Goal: Information Seeking & Learning: Learn about a topic

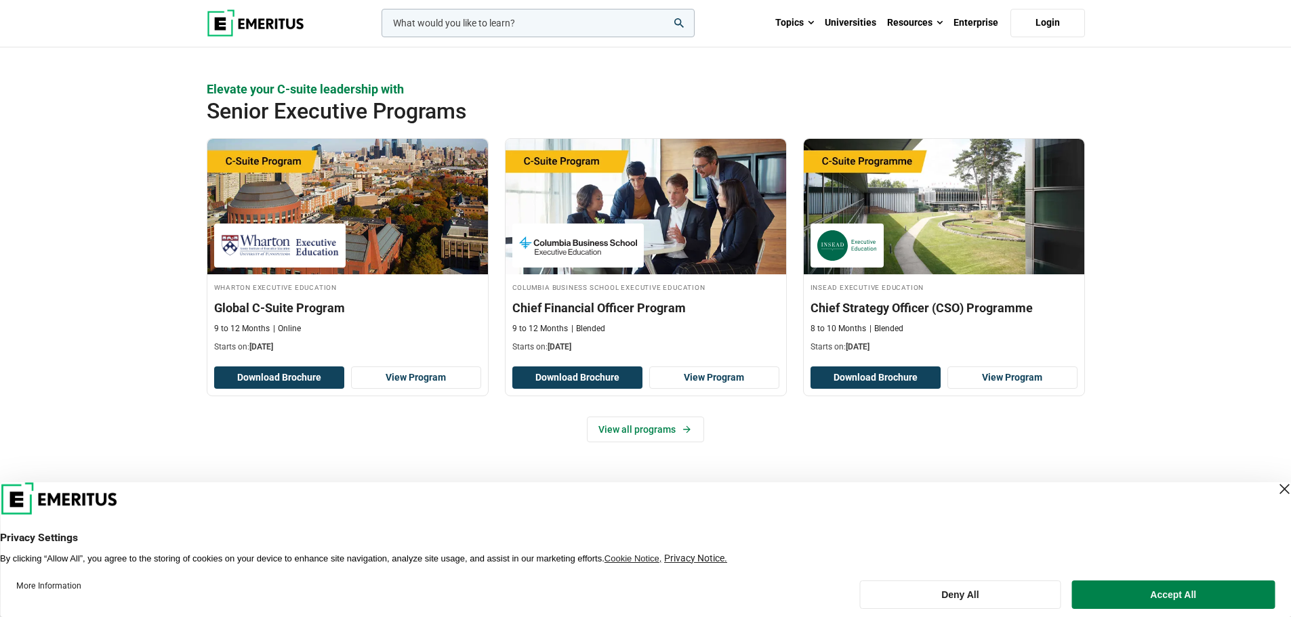
scroll to position [813, 0]
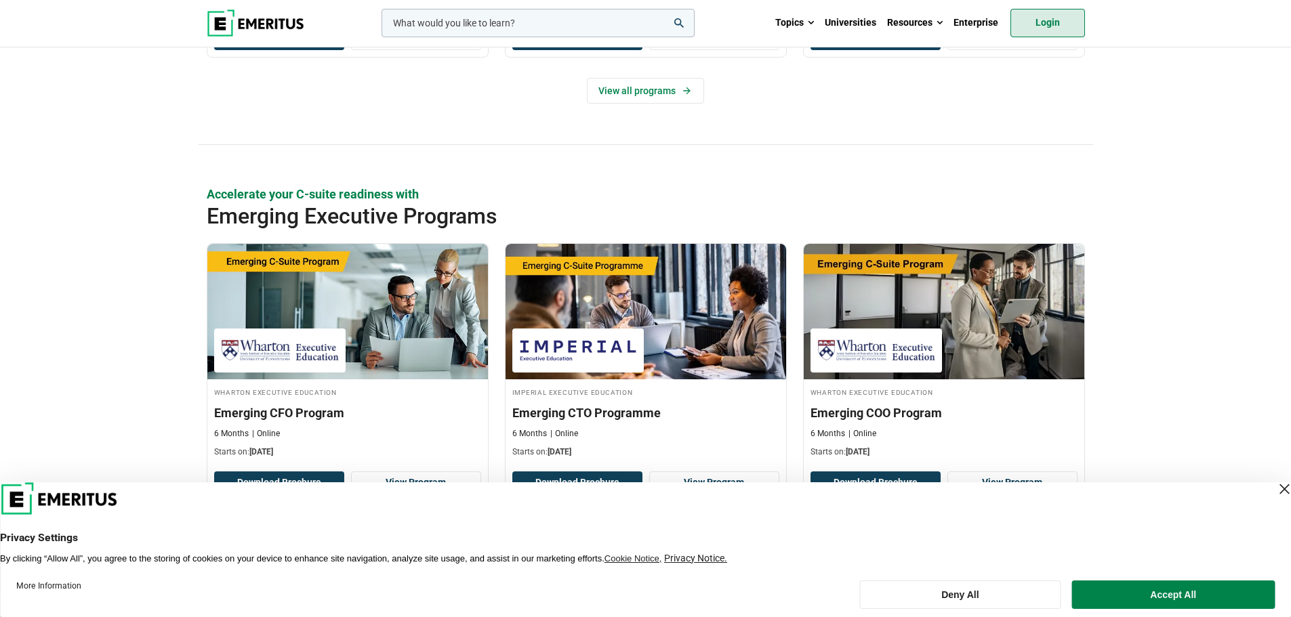
click at [1045, 20] on link "Login" at bounding box center [1047, 23] width 75 height 28
click at [1071, 16] on link "Login" at bounding box center [1047, 23] width 75 height 28
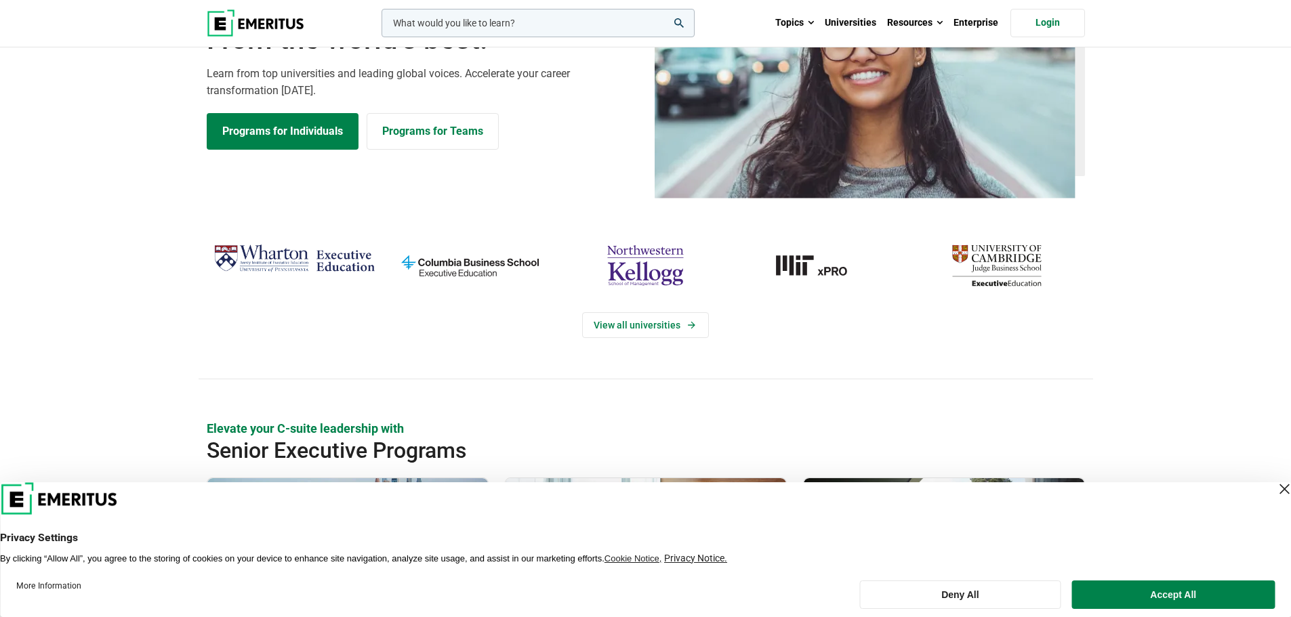
scroll to position [136, 0]
click at [602, 332] on link "View all universities" at bounding box center [645, 325] width 127 height 26
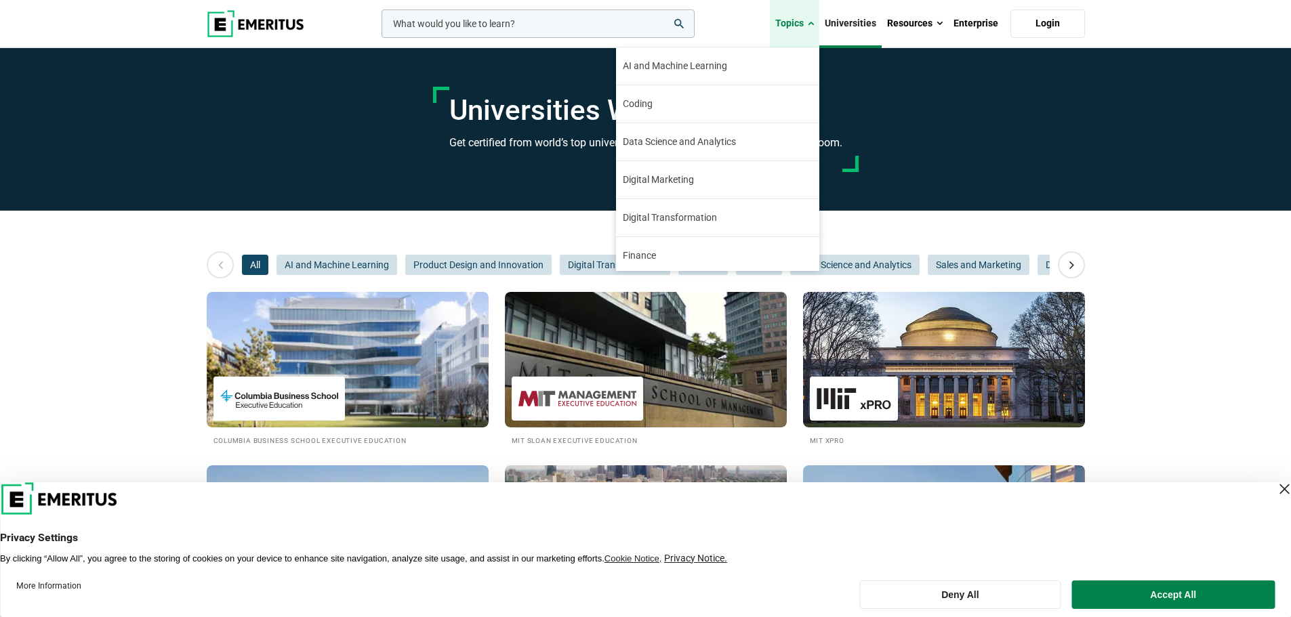
click at [782, 25] on link "Topics" at bounding box center [794, 23] width 49 height 47
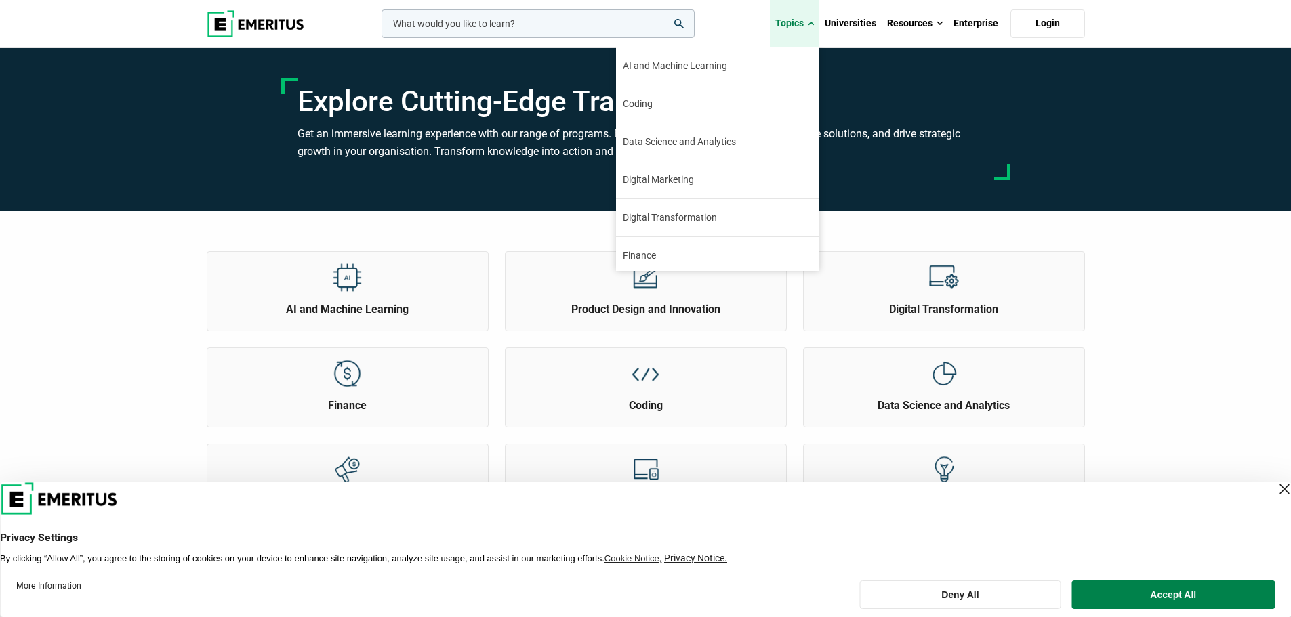
click at [791, 38] on link "Topics" at bounding box center [794, 23] width 49 height 47
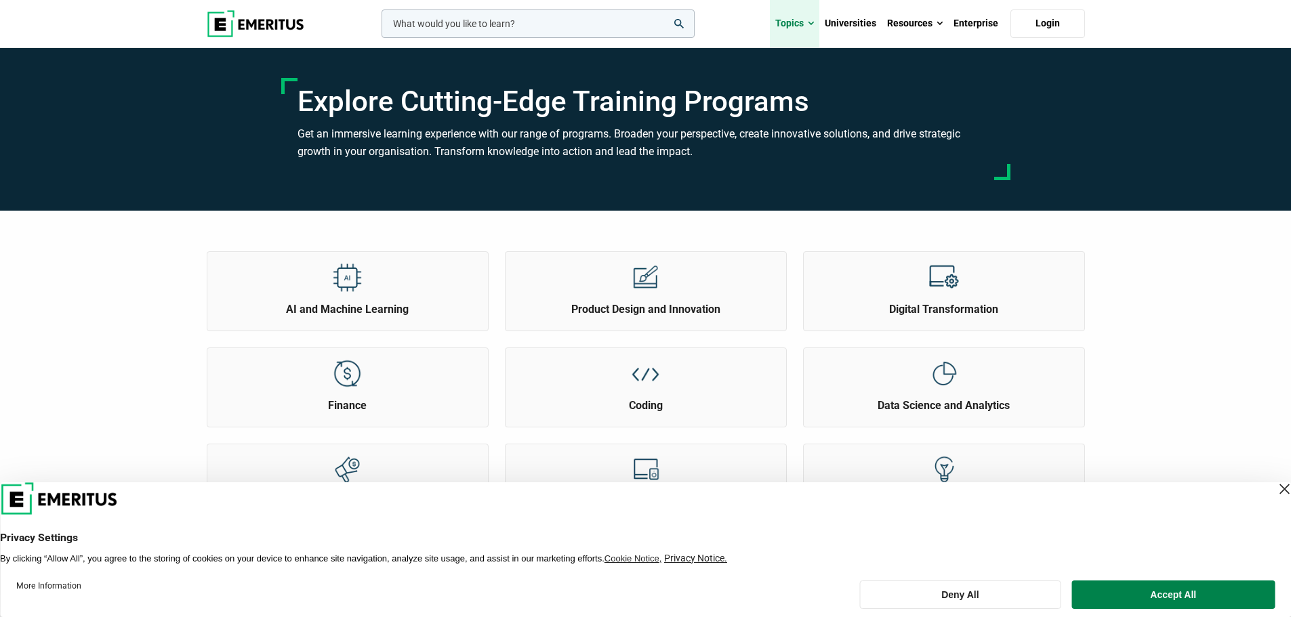
click at [791, 33] on link "Topics" at bounding box center [794, 23] width 49 height 47
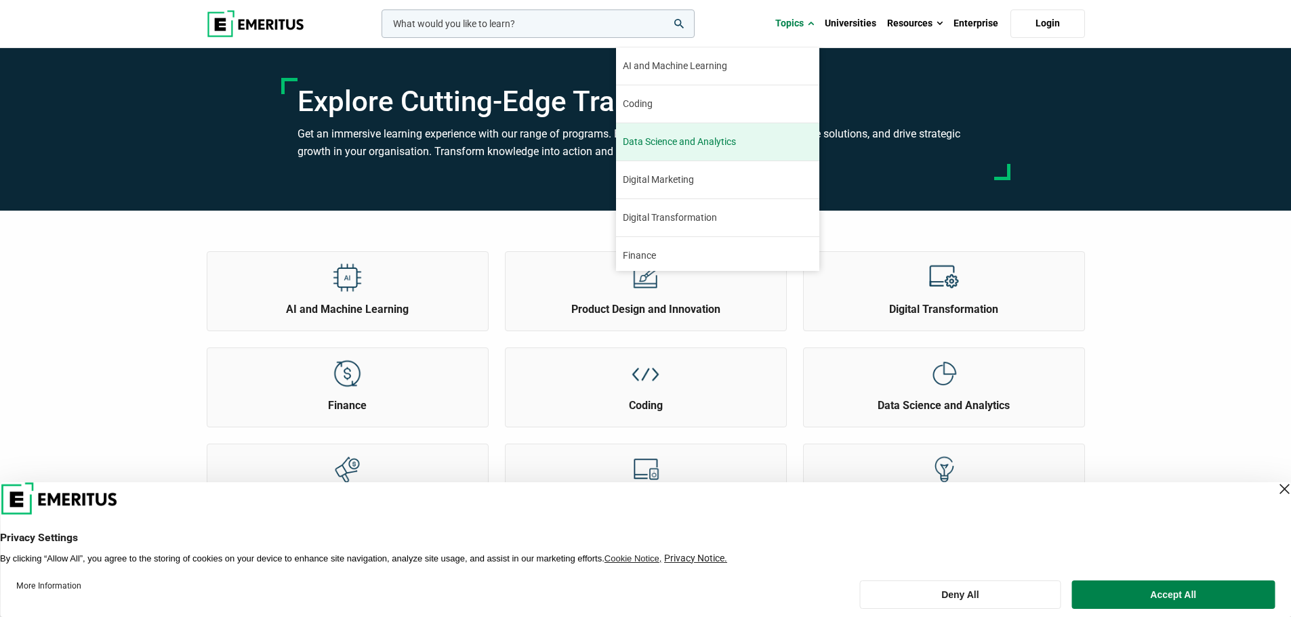
click at [721, 144] on span "Data Science and Analytics" at bounding box center [679, 142] width 113 height 14
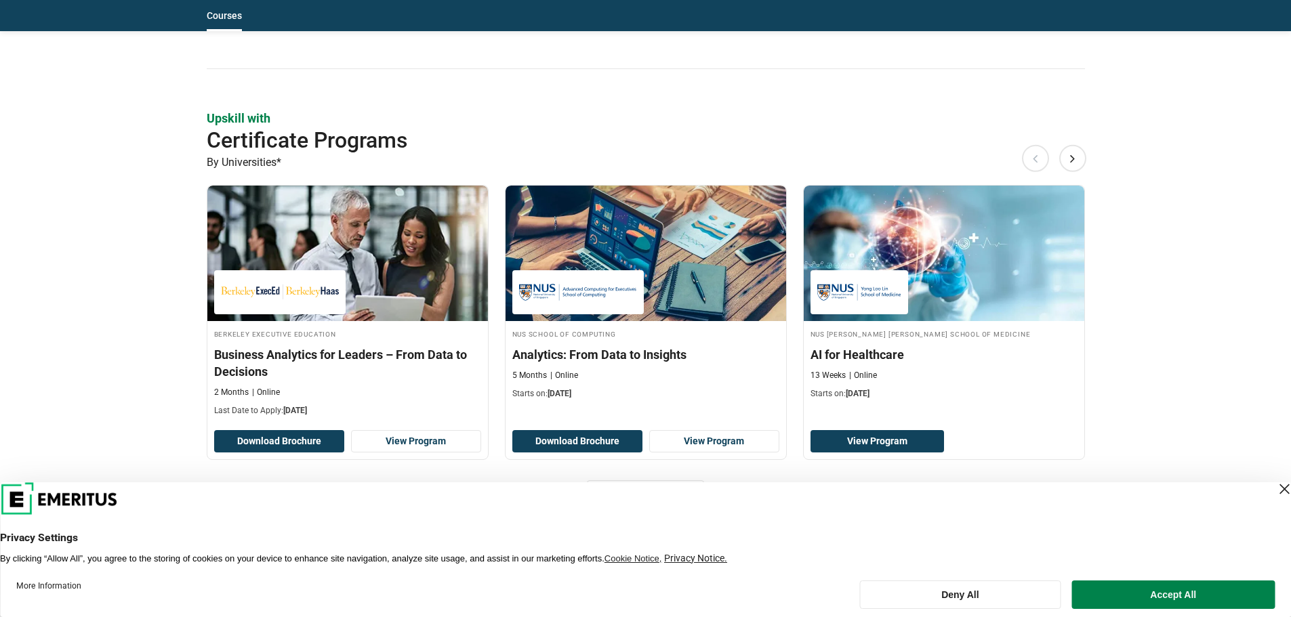
scroll to position [1084, 0]
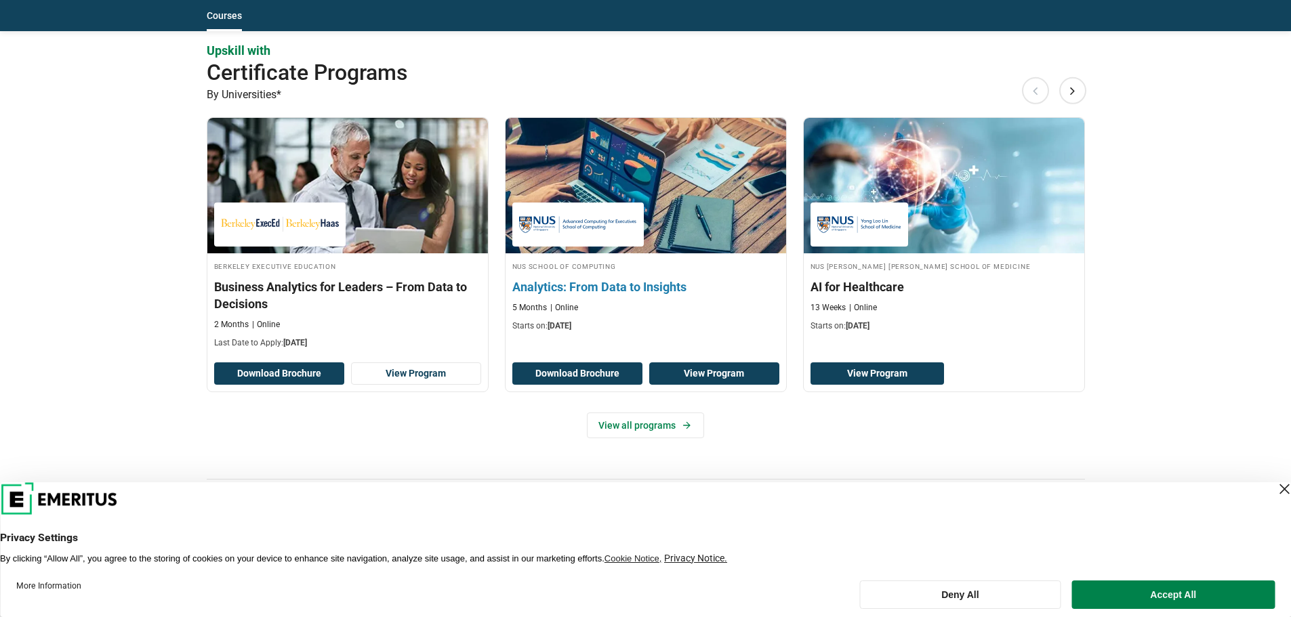
click at [690, 375] on link "View Program" at bounding box center [714, 373] width 130 height 23
